Goal: Information Seeking & Learning: Check status

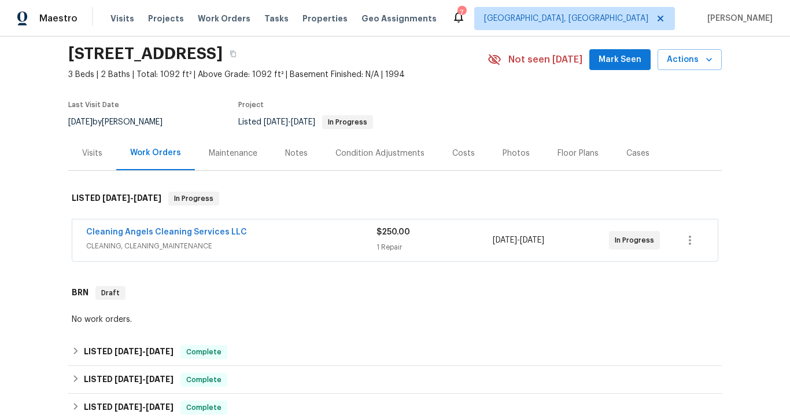
scroll to position [42, 0]
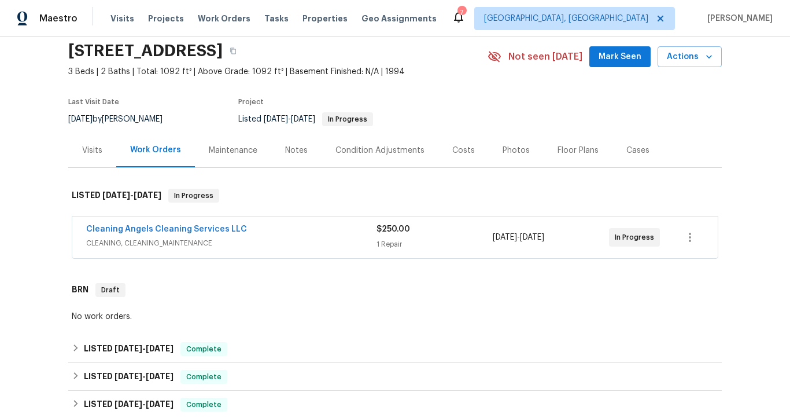
click at [169, 245] on span "CLEANING, CLEANING_MAINTENANCE" at bounding box center [231, 243] width 290 height 12
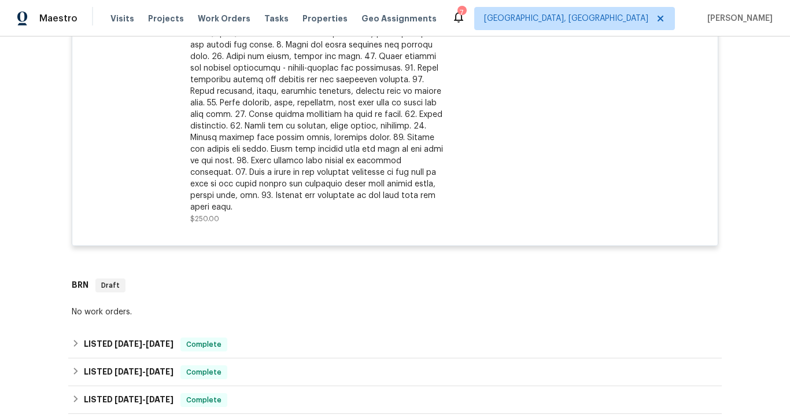
scroll to position [479, 0]
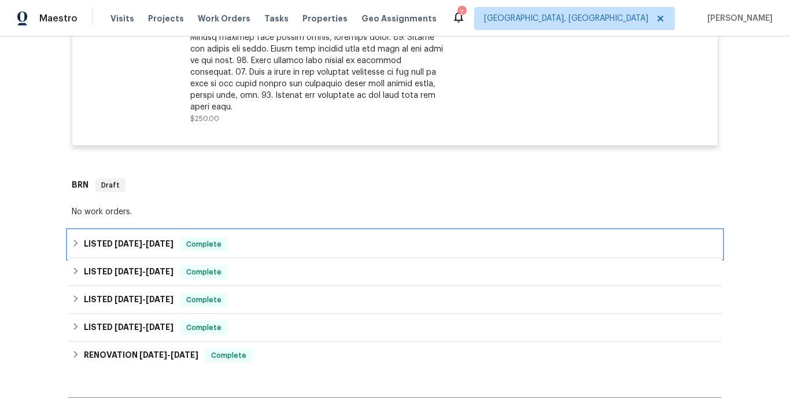
click at [152, 239] on span "9/25/25" at bounding box center [160, 243] width 28 height 8
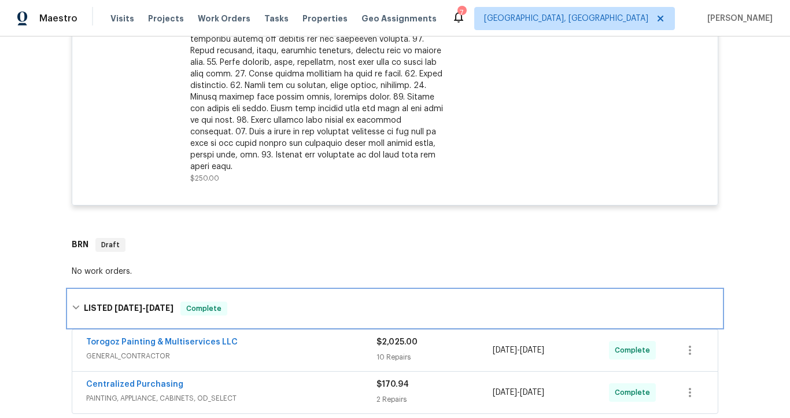
scroll to position [0, 0]
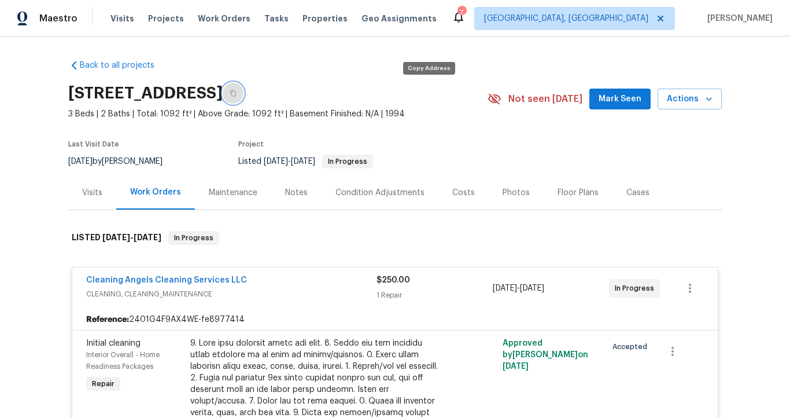
click at [237, 92] on icon "button" at bounding box center [233, 93] width 7 height 7
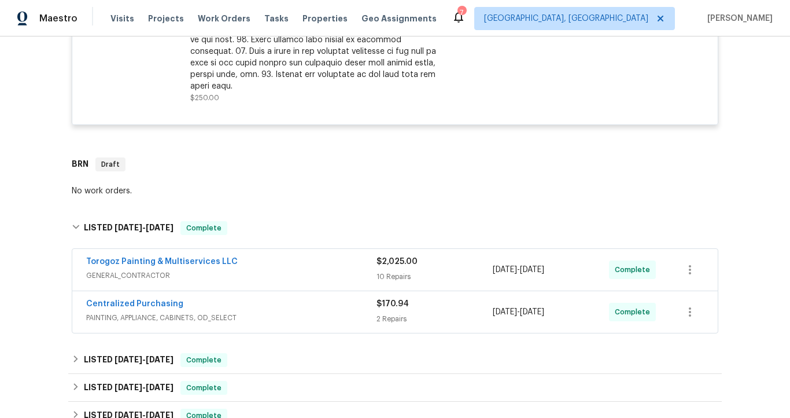
scroll to position [501, 0]
click at [237, 311] on span "PAINTING, APPLIANCE, CABINETS, OD_SELECT" at bounding box center [231, 317] width 290 height 12
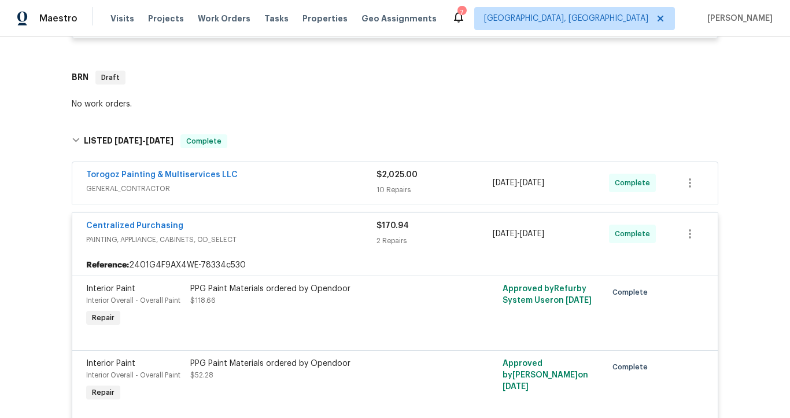
scroll to position [548, 0]
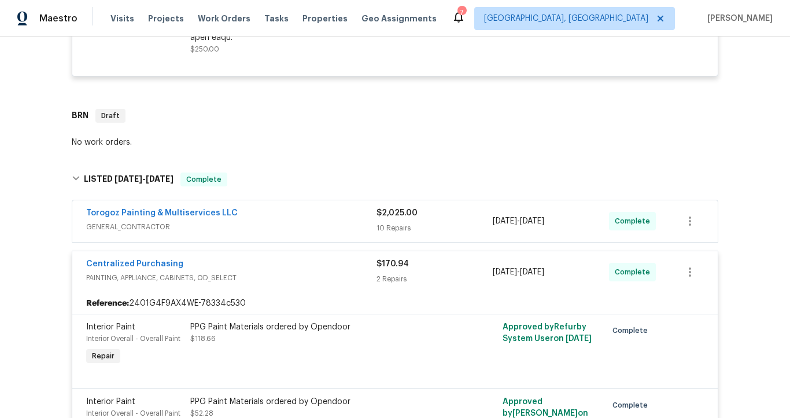
click at [247, 207] on div "Torogoz Painting & Multiservices LLC" at bounding box center [231, 214] width 290 height 14
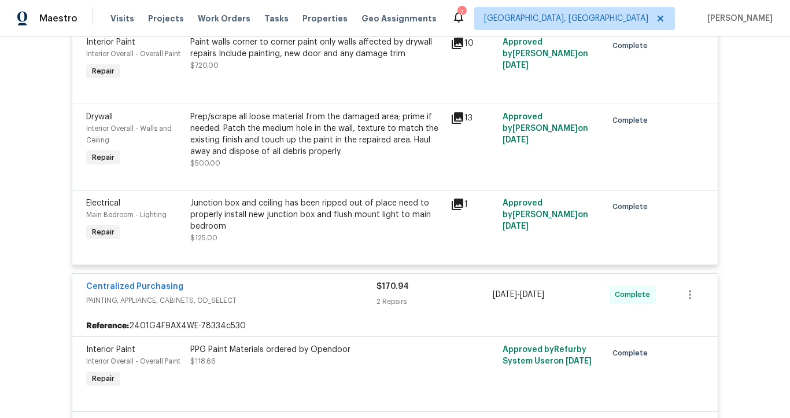
scroll to position [1350, 0]
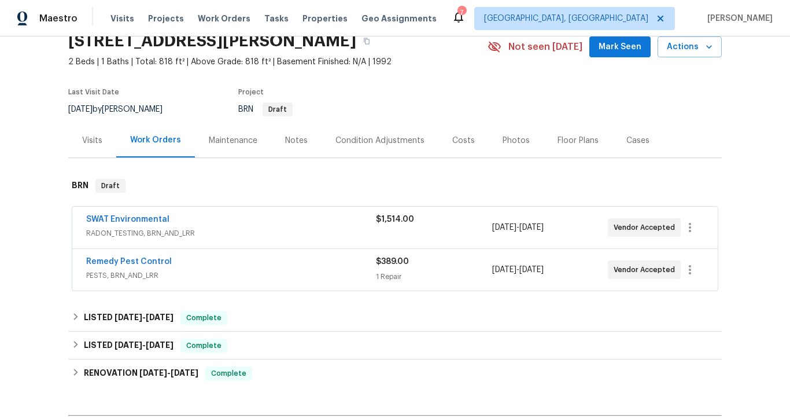
scroll to position [54, 0]
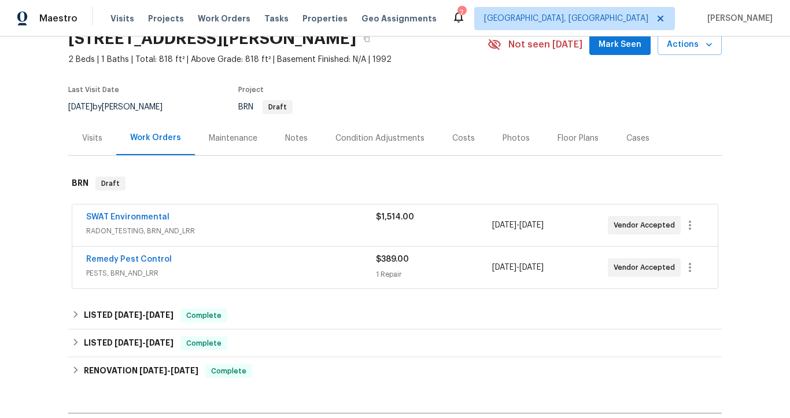
click at [211, 220] on div "SWAT Environmental" at bounding box center [231, 218] width 290 height 14
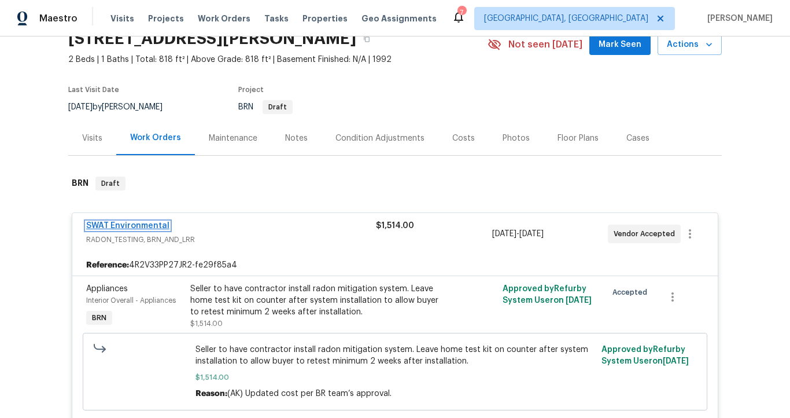
click at [140, 226] on link "SWAT Environmental" at bounding box center [127, 226] width 83 height 8
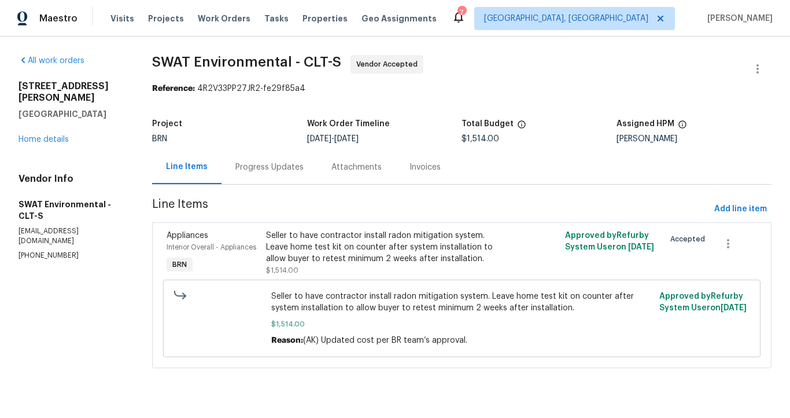
click at [250, 168] on div "Progress Updates" at bounding box center [269, 167] width 68 height 12
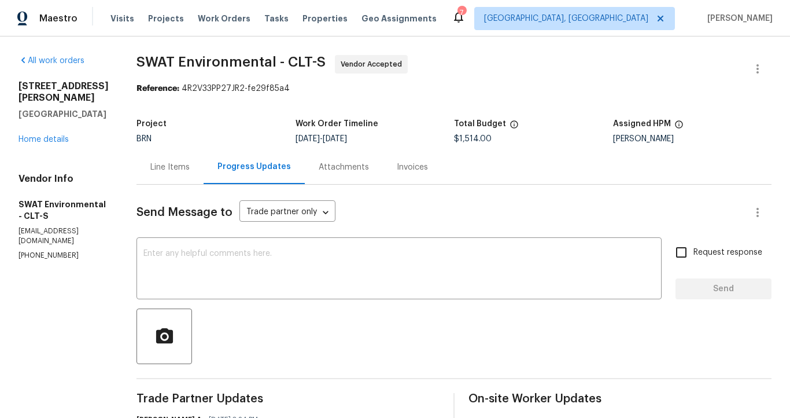
click at [168, 173] on div "Line Items" at bounding box center [169, 167] width 39 height 12
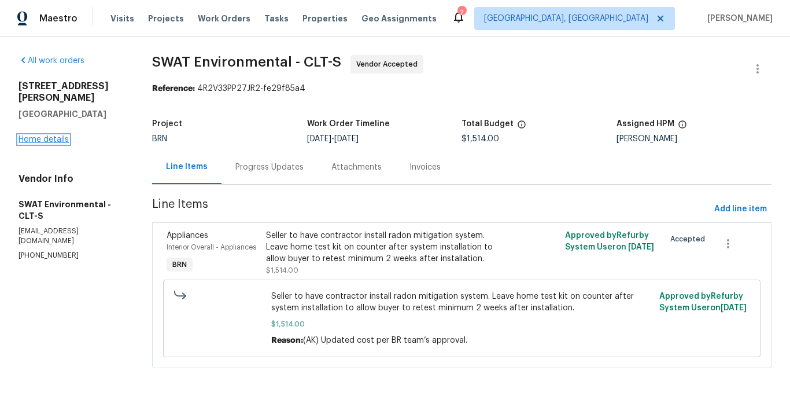
click at [62, 135] on link "Home details" at bounding box center [44, 139] width 50 height 8
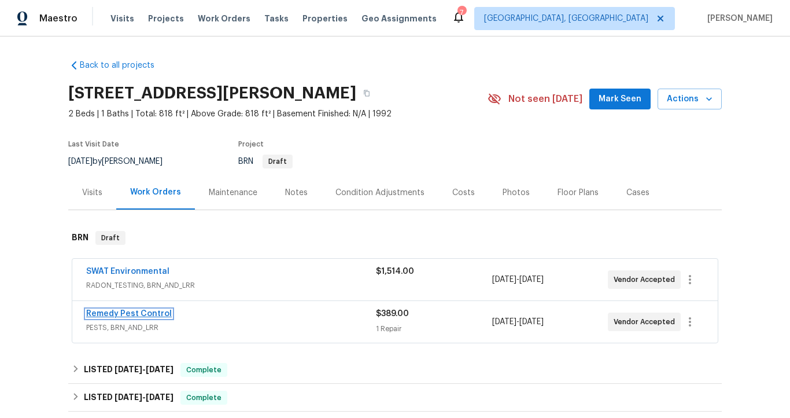
click at [109, 311] on link "Remedy Pest Control" at bounding box center [129, 313] width 86 height 8
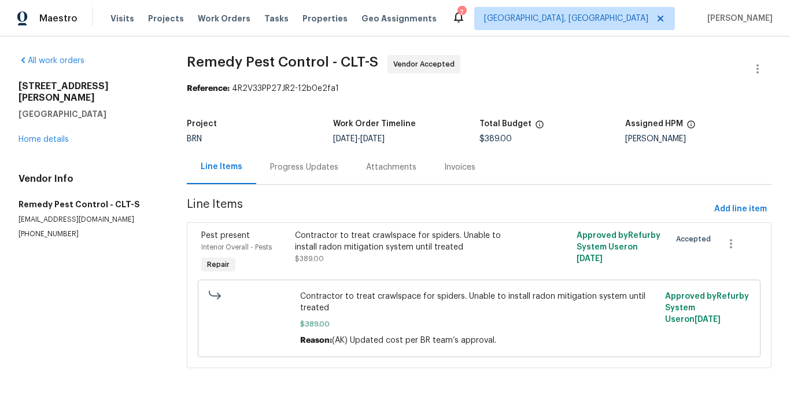
click at [285, 168] on div "Progress Updates" at bounding box center [304, 167] width 68 height 12
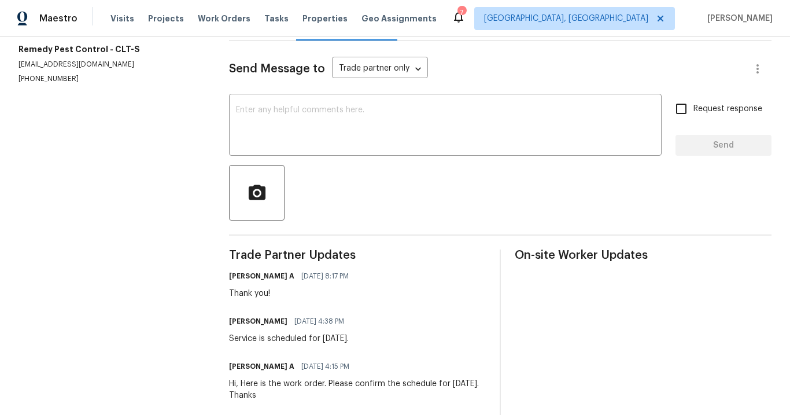
scroll to position [145, 0]
